Goal: Find specific page/section: Find specific page/section

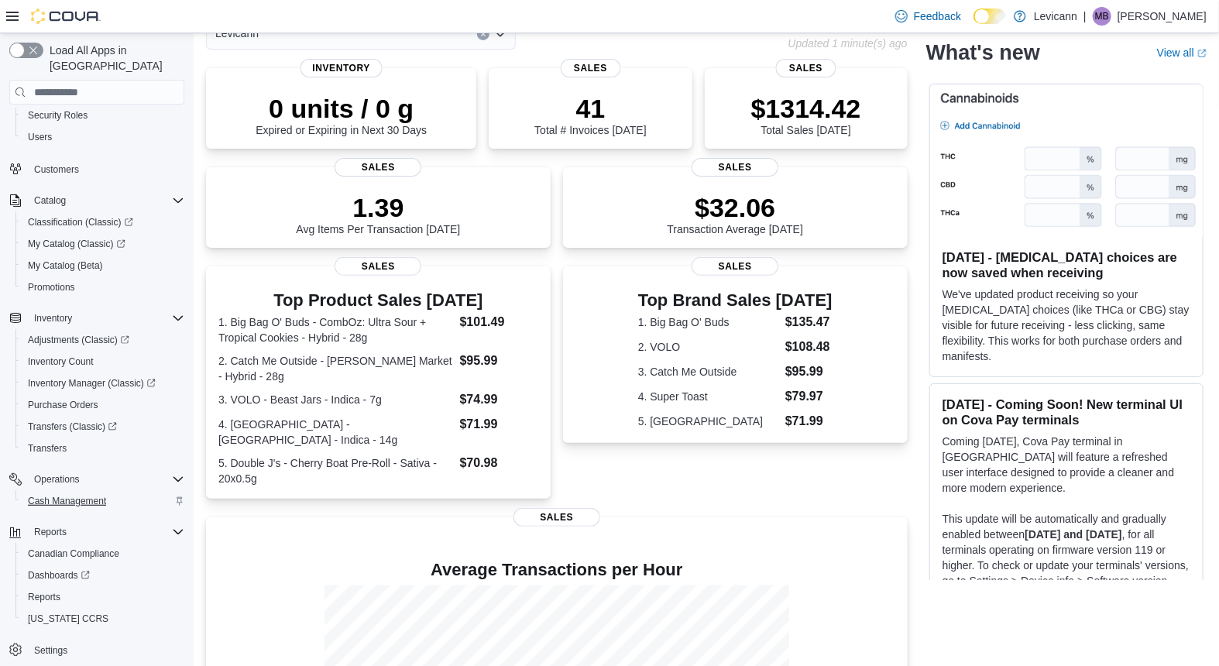
scroll to position [252, 0]
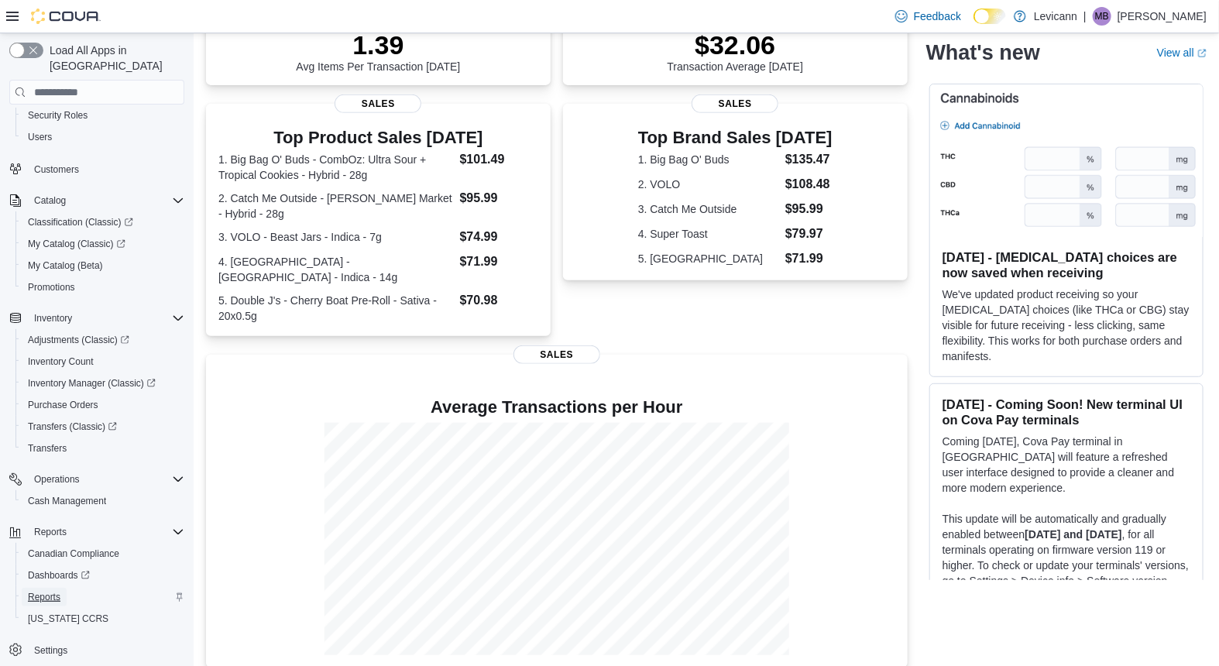
click at [51, 591] on span "Reports" at bounding box center [44, 597] width 33 height 12
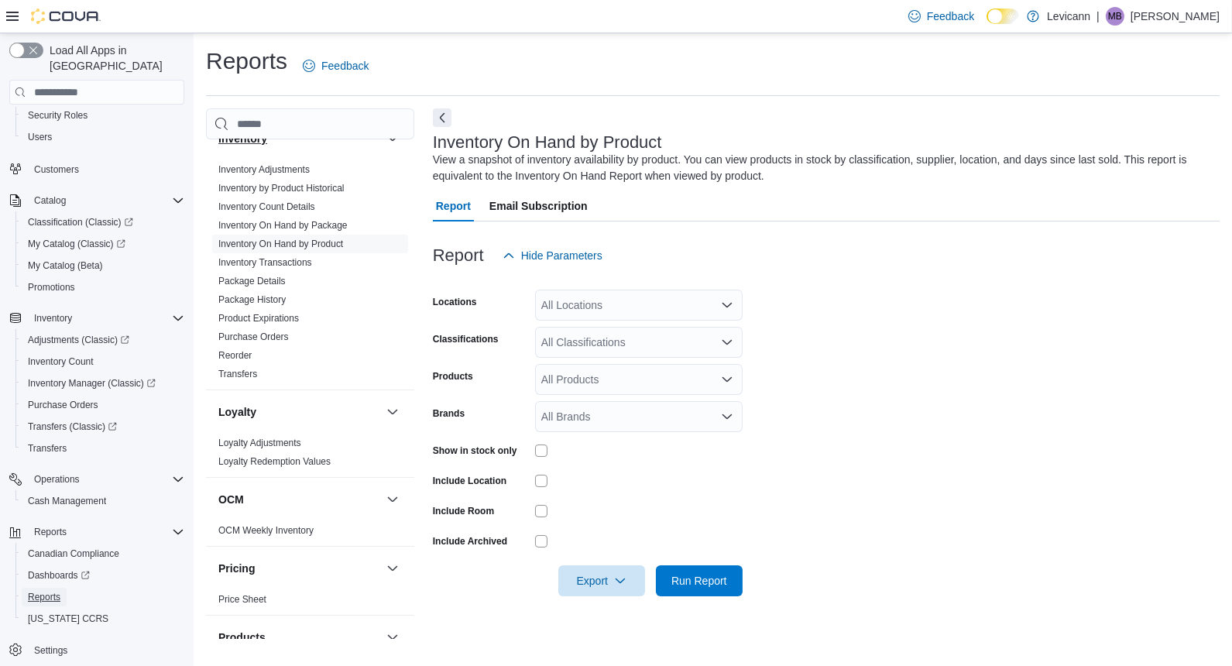
scroll to position [989, 0]
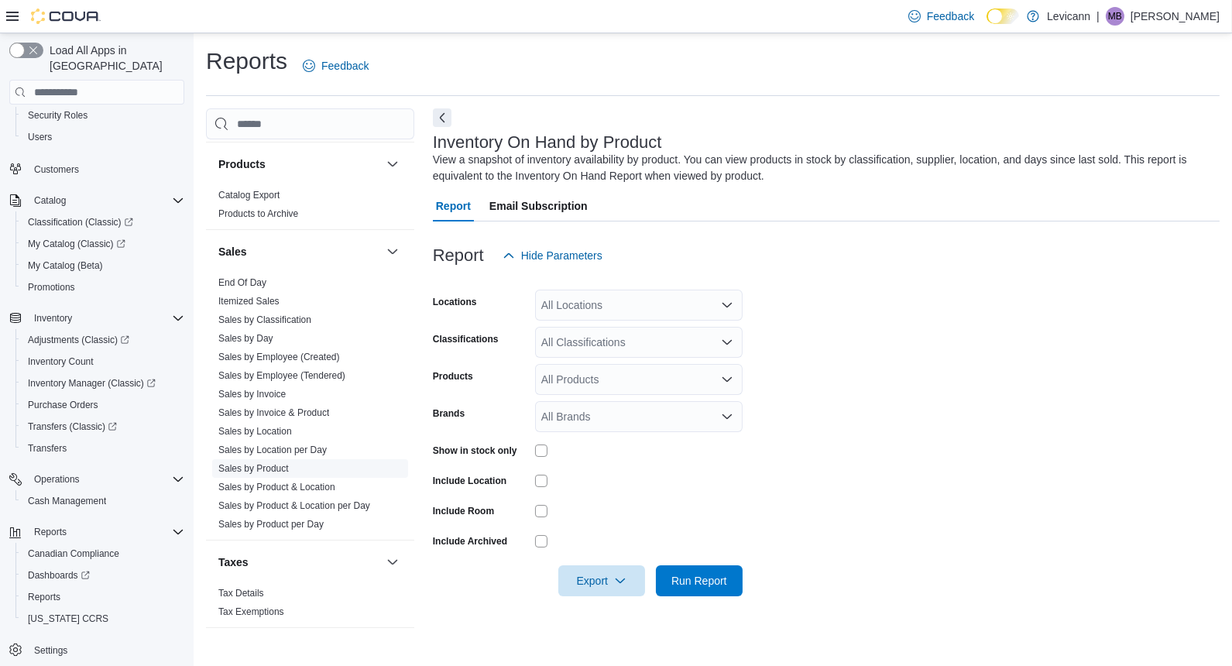
click at [273, 463] on link "Sales by Product" at bounding box center [253, 468] width 70 height 11
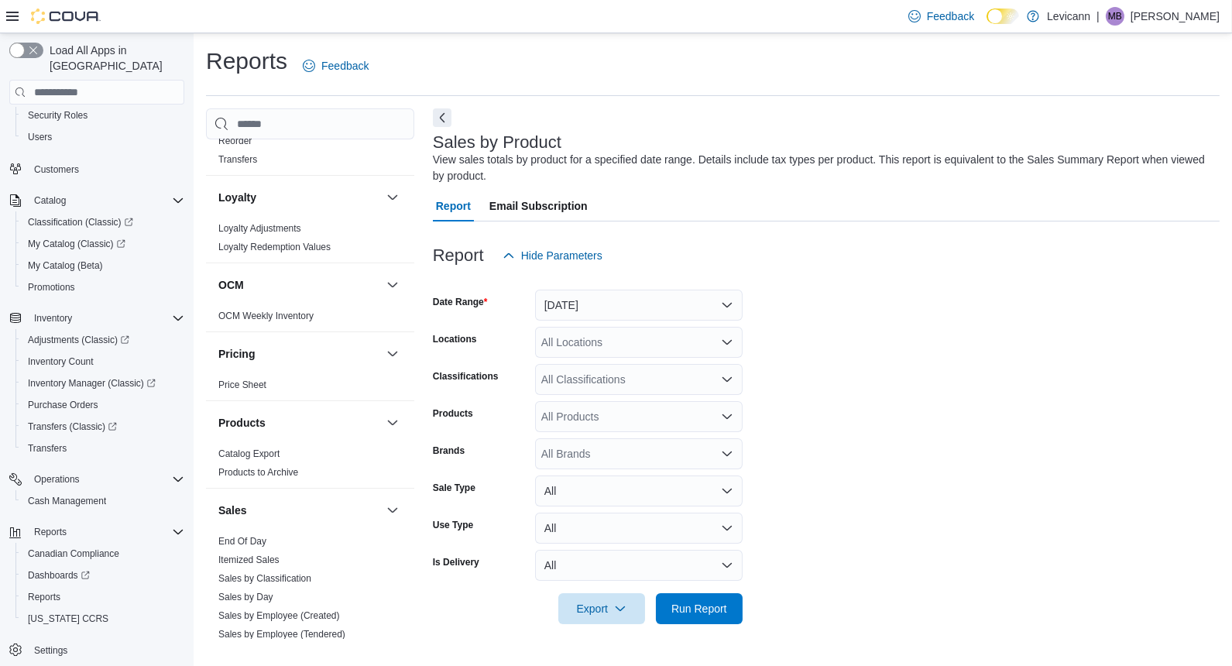
scroll to position [472, 0]
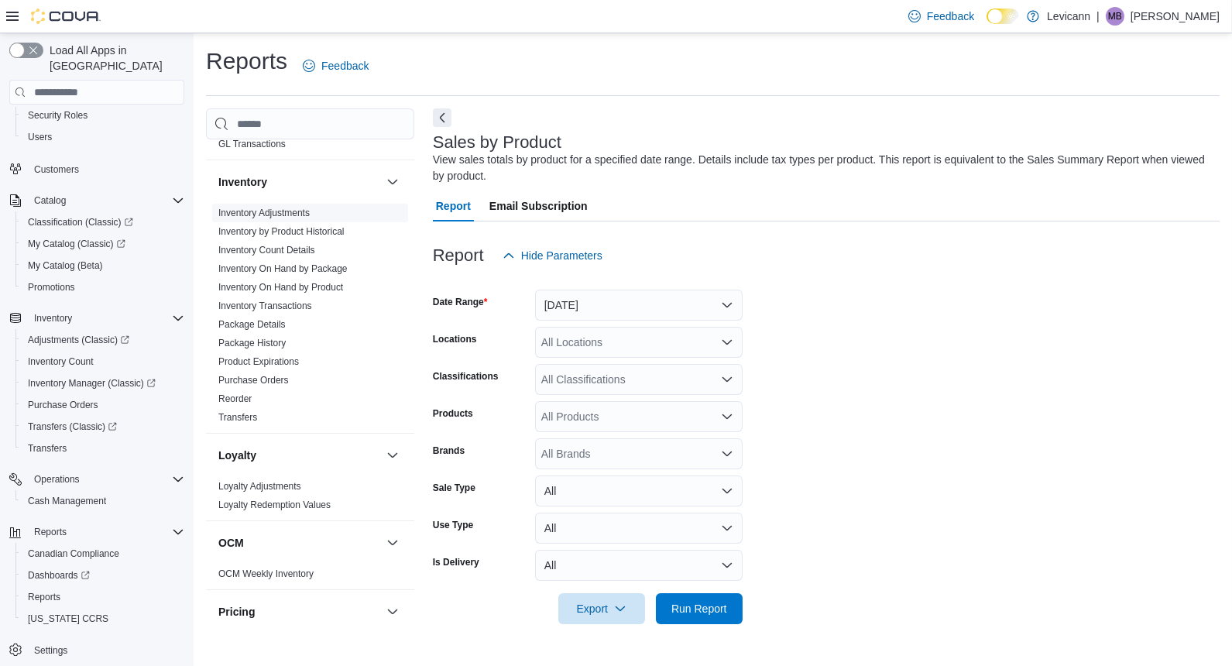
click at [271, 211] on link "Inventory Adjustments" at bounding box center [263, 213] width 91 height 11
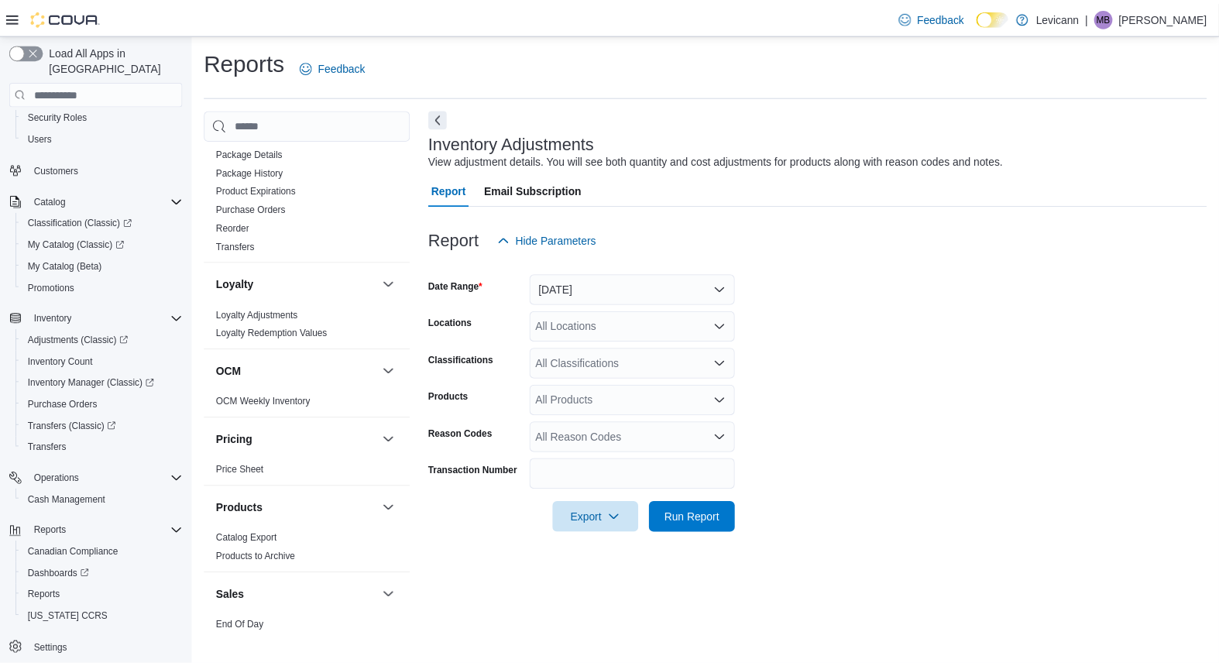
scroll to position [989, 0]
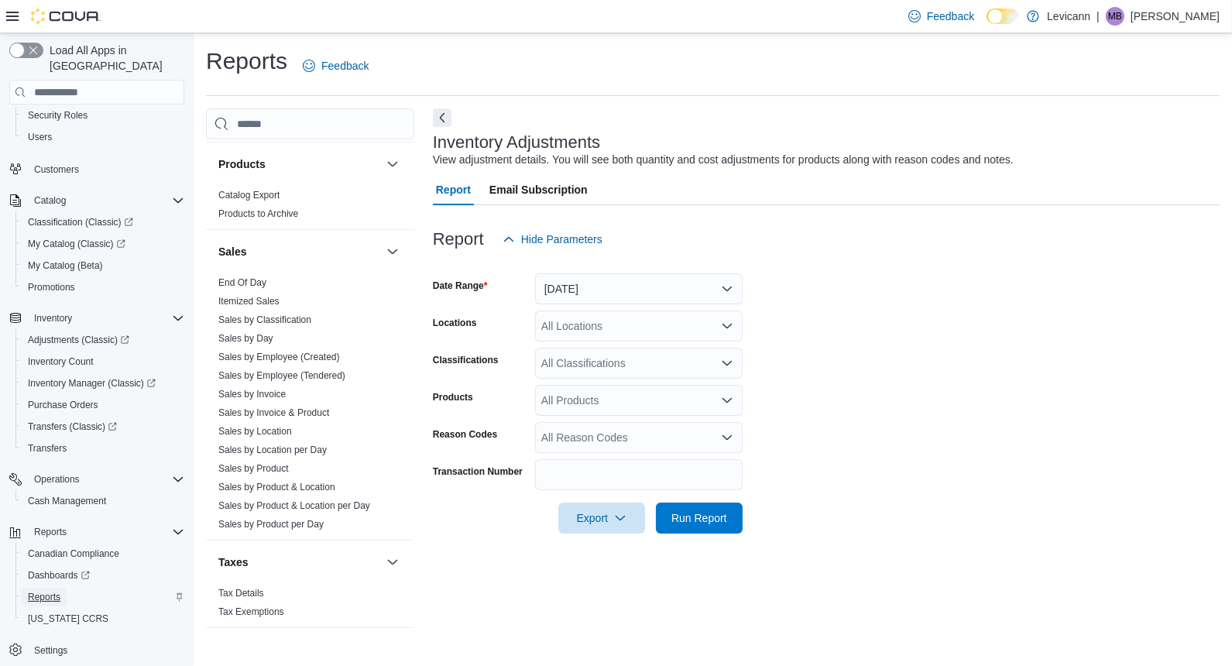
click at [57, 591] on span "Reports" at bounding box center [44, 597] width 33 height 12
click at [36, 591] on span "Reports" at bounding box center [44, 597] width 33 height 12
click at [634, 294] on button "Yesterday" at bounding box center [639, 288] width 208 height 31
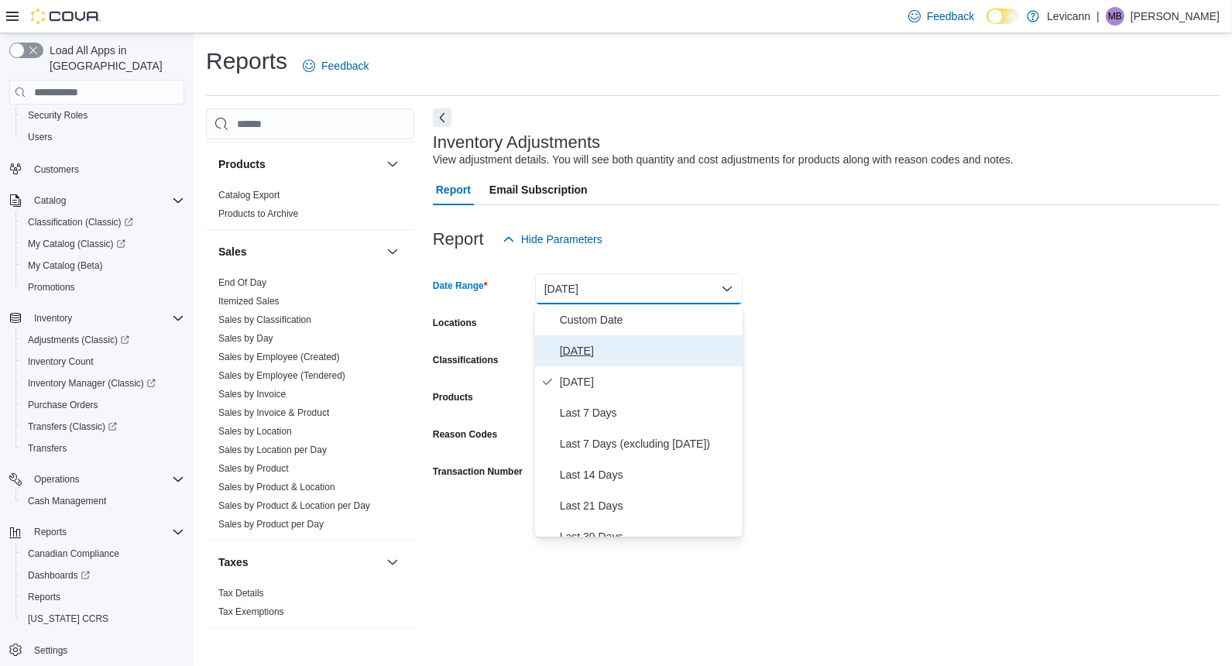
click at [608, 347] on span "Today" at bounding box center [648, 350] width 177 height 19
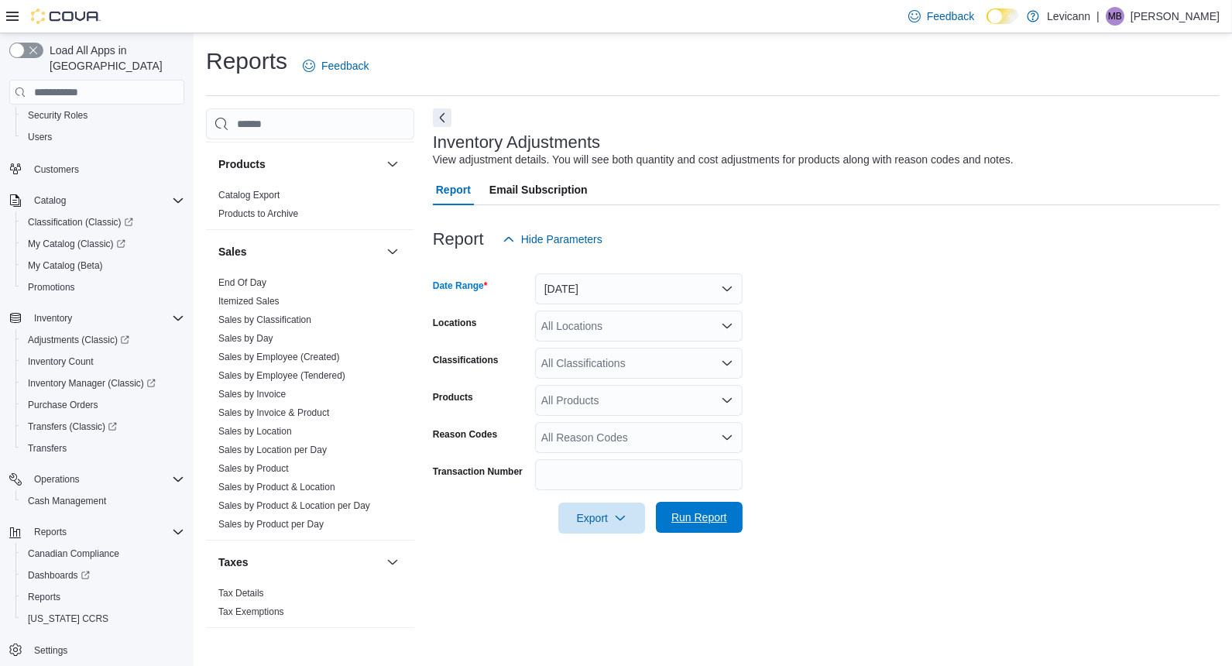
click at [697, 528] on span "Run Report" at bounding box center [699, 517] width 68 height 31
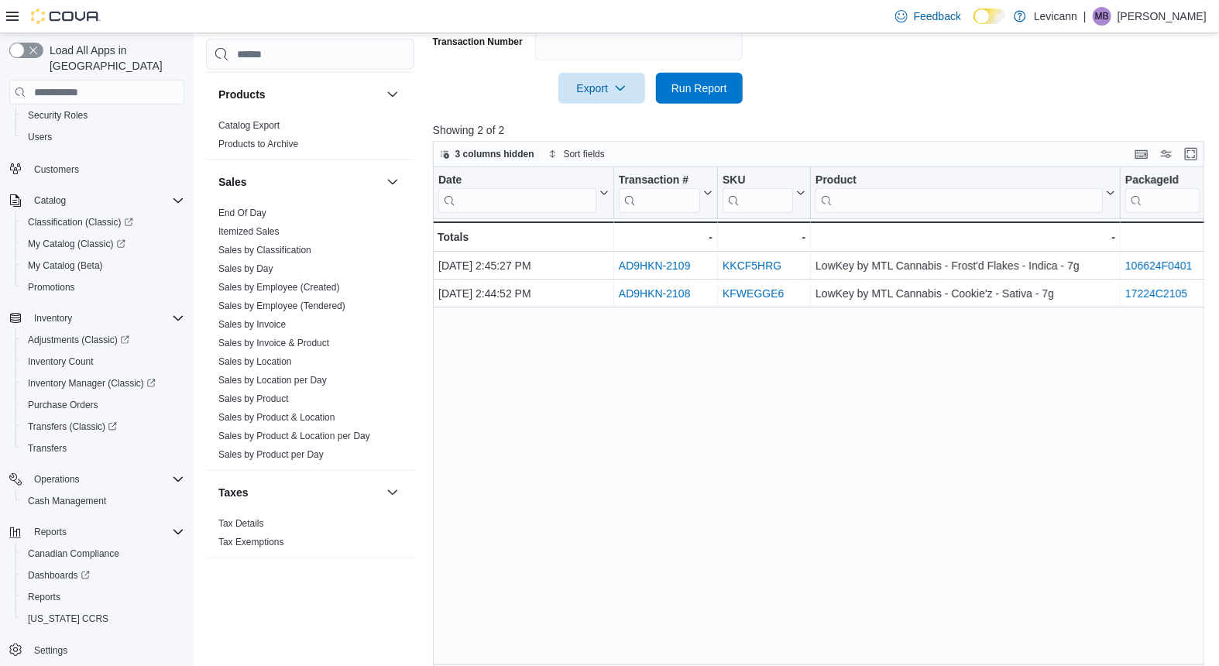
click at [1135, 388] on div "Date Click to view column header actions Transaction # Click to view column hea…" at bounding box center [822, 420] width 779 height 507
